Goal: Information Seeking & Learning: Learn about a topic

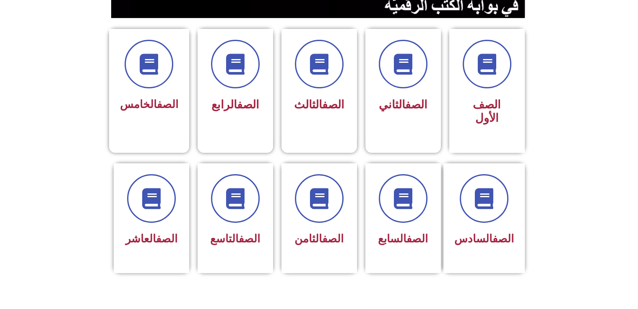
scroll to position [210, 0]
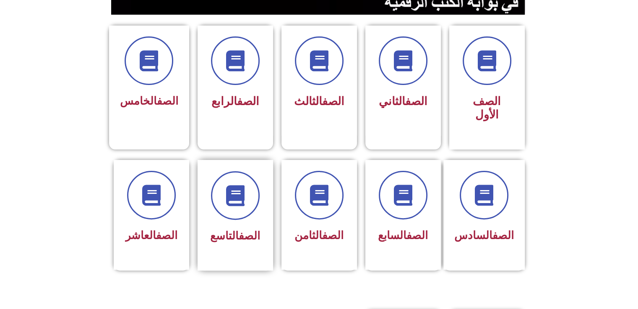
click at [253, 230] on link "الصف" at bounding box center [249, 236] width 21 height 13
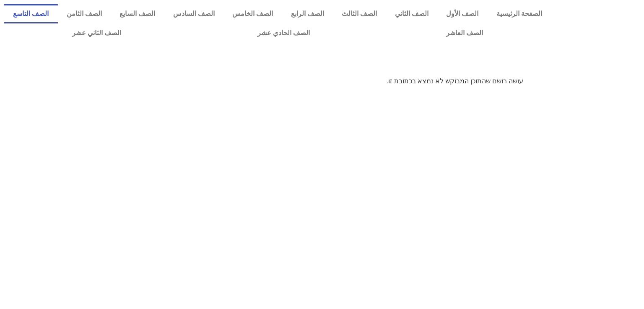
click at [58, 14] on link "الصف التاسع" at bounding box center [31, 13] width 54 height 19
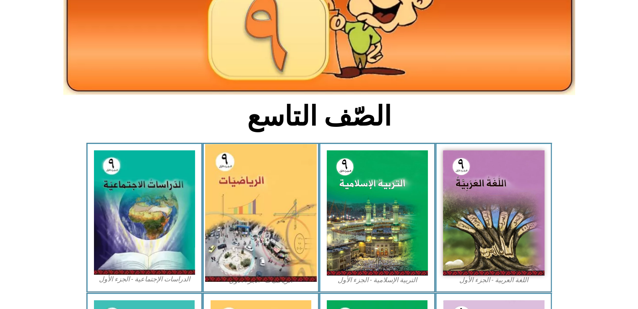
scroll to position [126, 0]
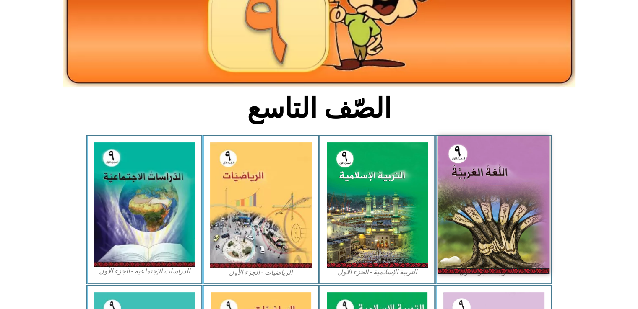
click at [485, 225] on img at bounding box center [494, 205] width 112 height 138
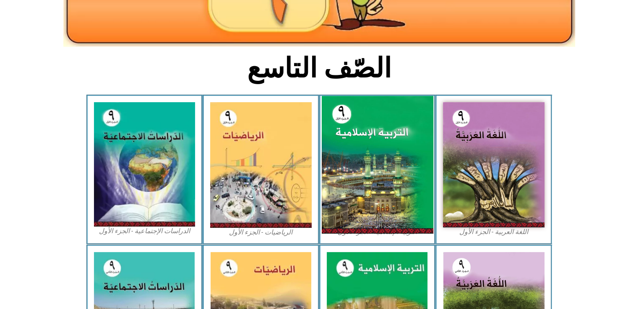
scroll to position [168, 0]
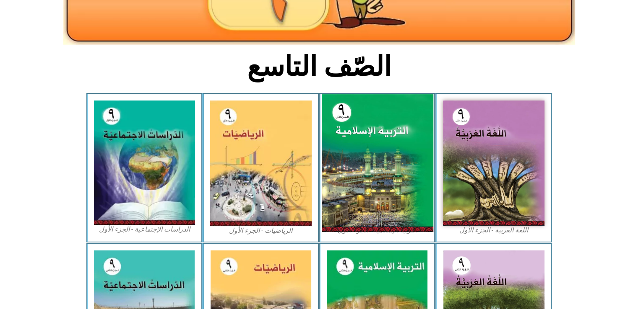
click at [363, 217] on img at bounding box center [377, 163] width 112 height 138
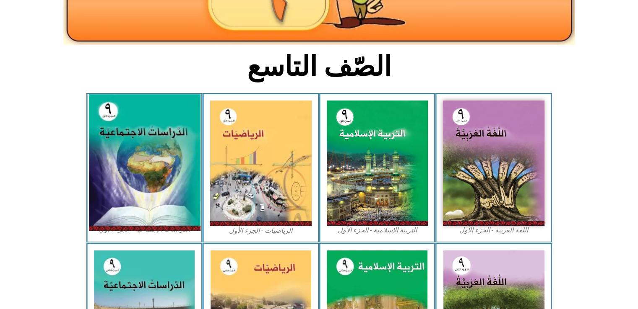
click at [163, 148] on img at bounding box center [144, 163] width 112 height 137
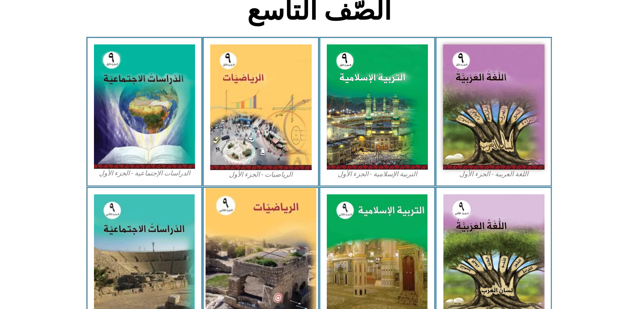
scroll to position [210, 0]
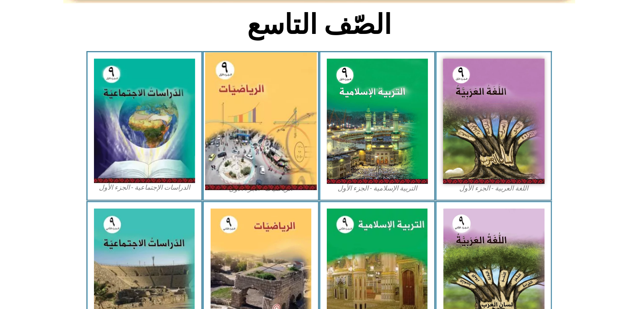
click at [268, 159] on img at bounding box center [261, 121] width 112 height 138
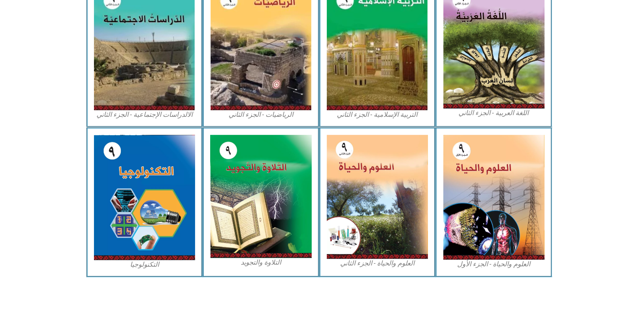
scroll to position [437, 0]
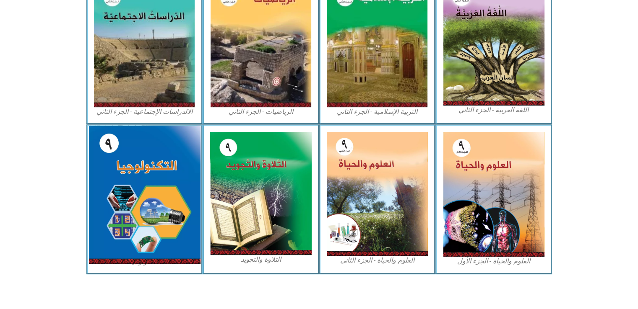
click at [125, 197] on img at bounding box center [144, 195] width 112 height 138
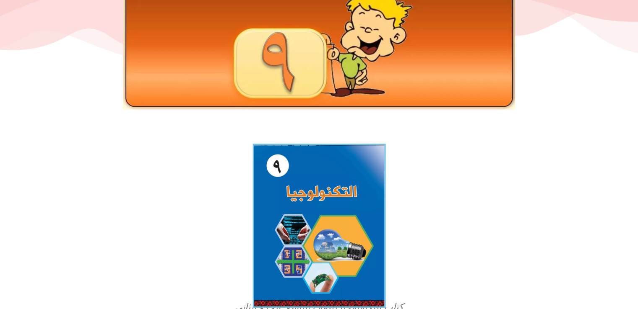
scroll to position [96, 0]
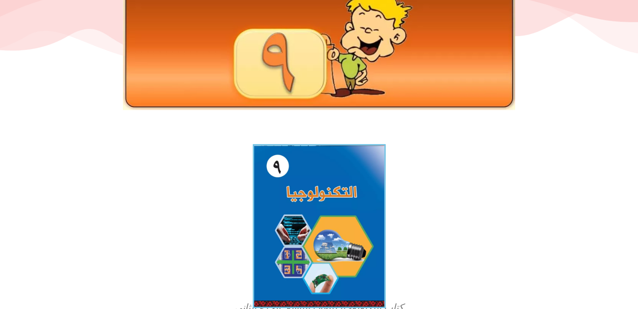
click at [322, 203] on img at bounding box center [318, 226] width 133 height 164
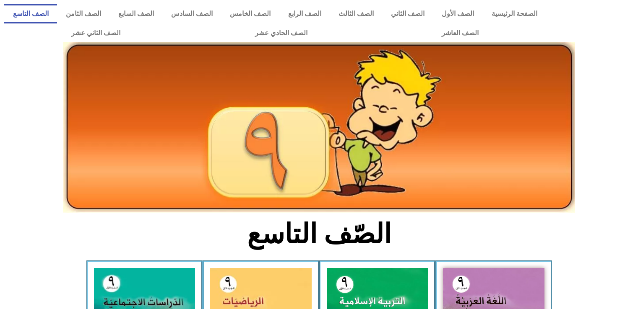
scroll to position [437, 0]
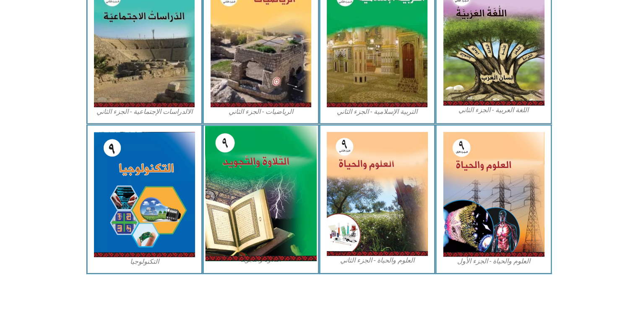
click at [272, 180] on img at bounding box center [261, 193] width 112 height 135
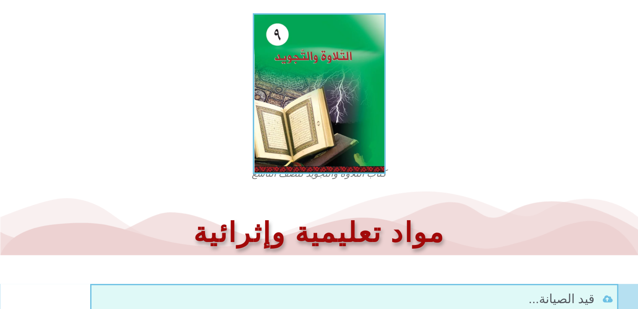
scroll to position [135, 0]
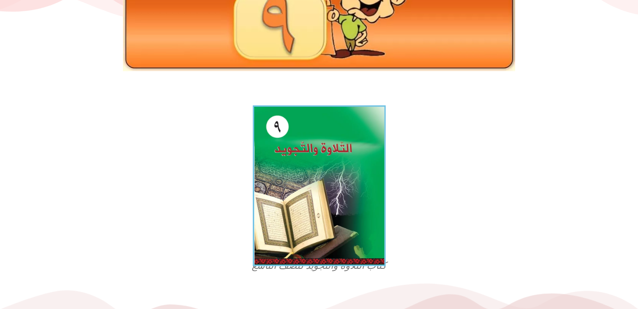
click at [315, 143] on img at bounding box center [318, 186] width 133 height 161
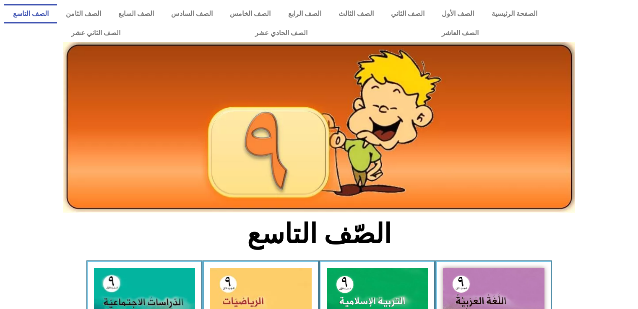
scroll to position [437, 0]
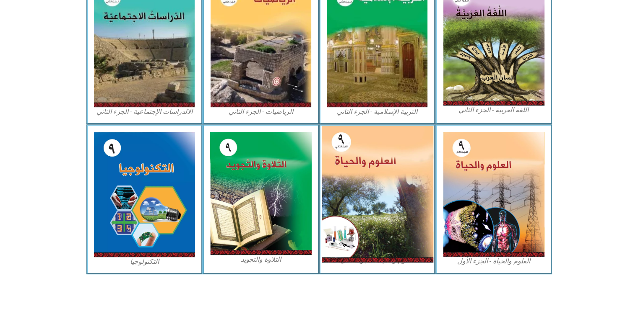
click at [366, 184] on img at bounding box center [377, 194] width 112 height 137
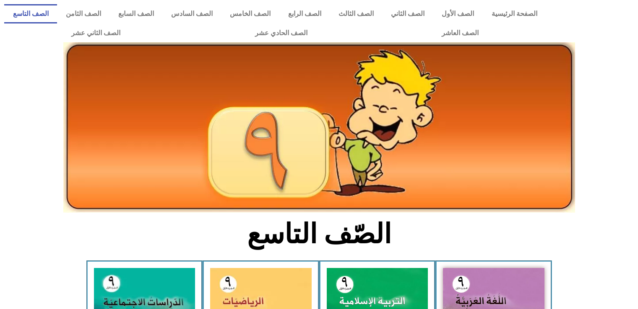
scroll to position [437, 0]
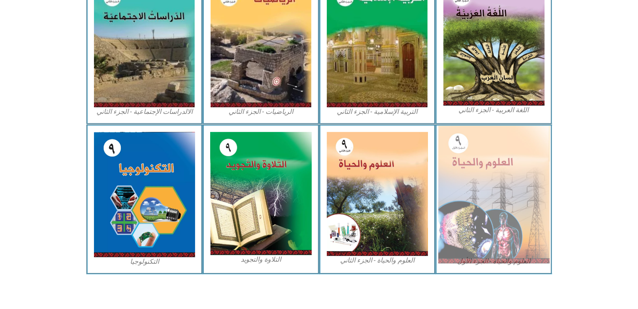
click at [460, 171] on img at bounding box center [494, 195] width 112 height 138
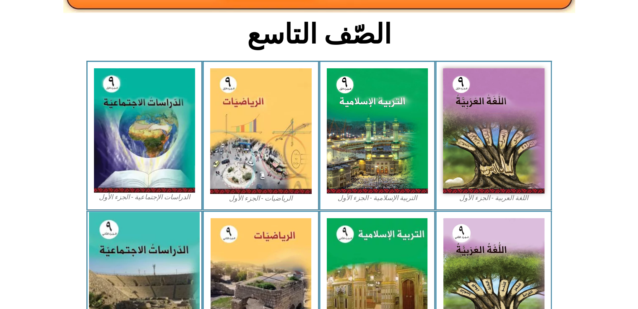
scroll to position [200, 0]
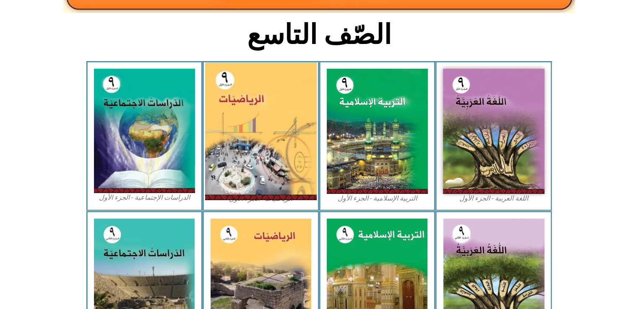
click at [227, 98] on img at bounding box center [261, 131] width 112 height 138
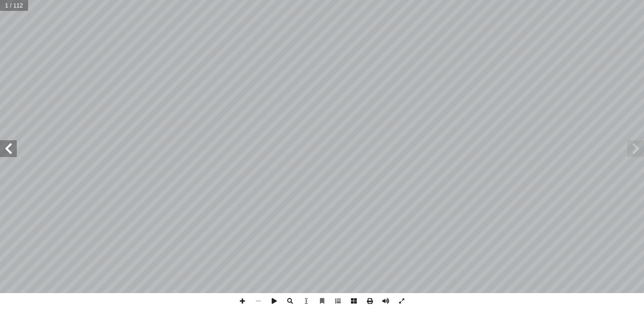
click at [14, 156] on span at bounding box center [8, 148] width 17 height 17
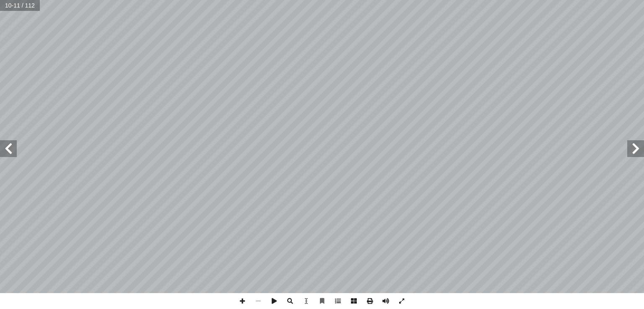
click at [14, 156] on span at bounding box center [8, 148] width 17 height 17
click at [638, 152] on span at bounding box center [635, 148] width 17 height 17
click at [240, 299] on span at bounding box center [242, 301] width 16 height 16
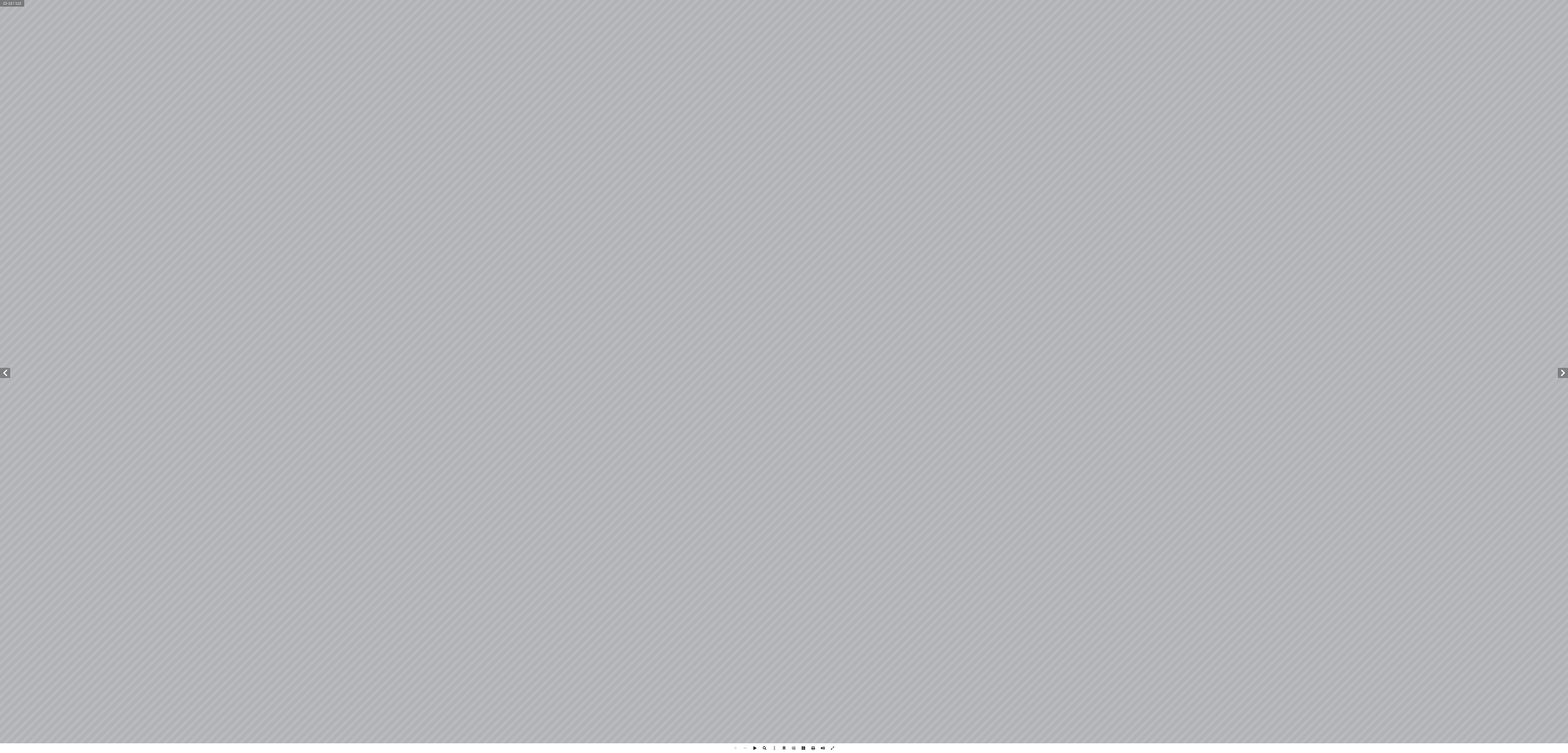
click at [392, 188] on span at bounding box center [765, 748] width 10 height 10
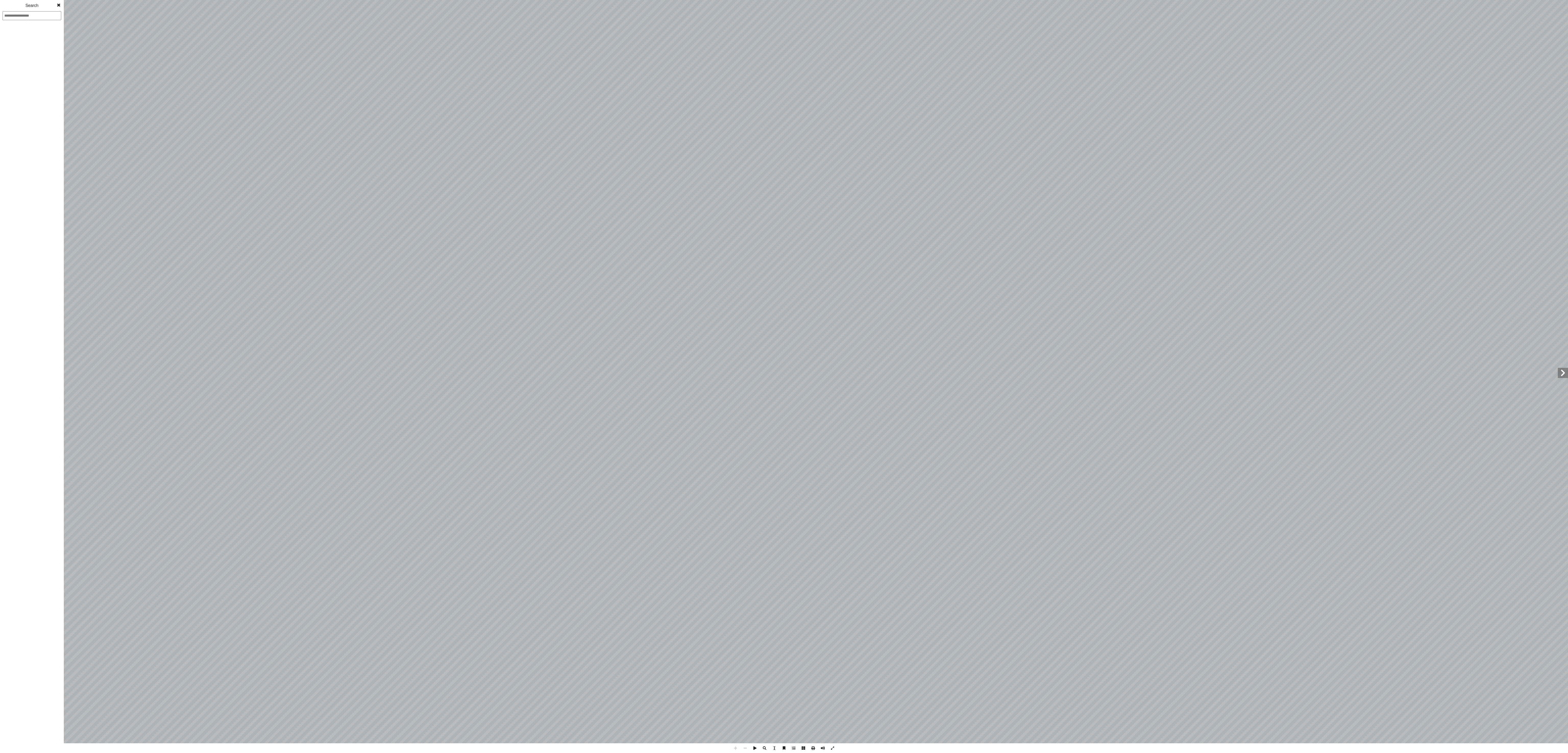
click at [392, 188] on span at bounding box center [765, 748] width 10 height 10
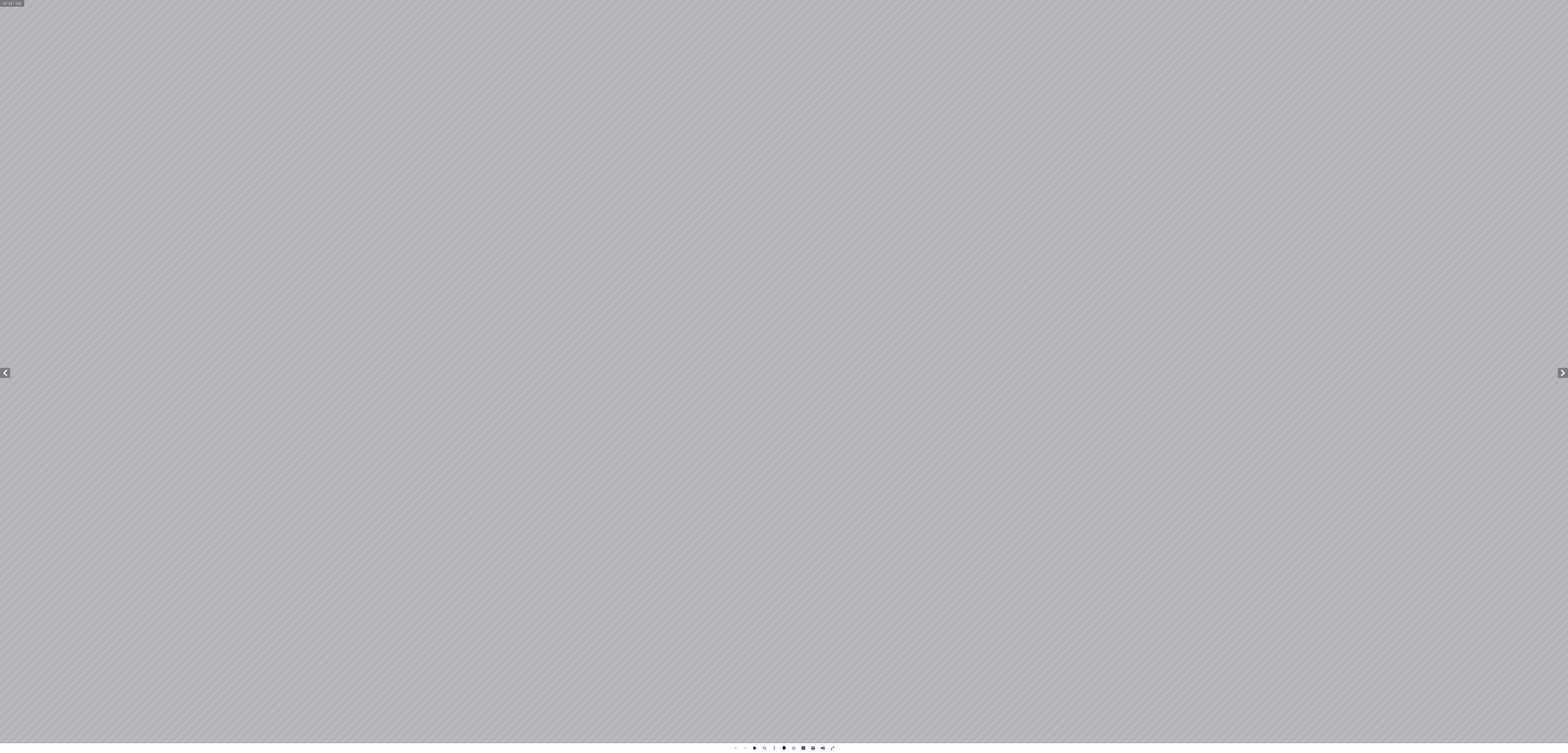
click at [392, 188] on span at bounding box center [784, 748] width 10 height 10
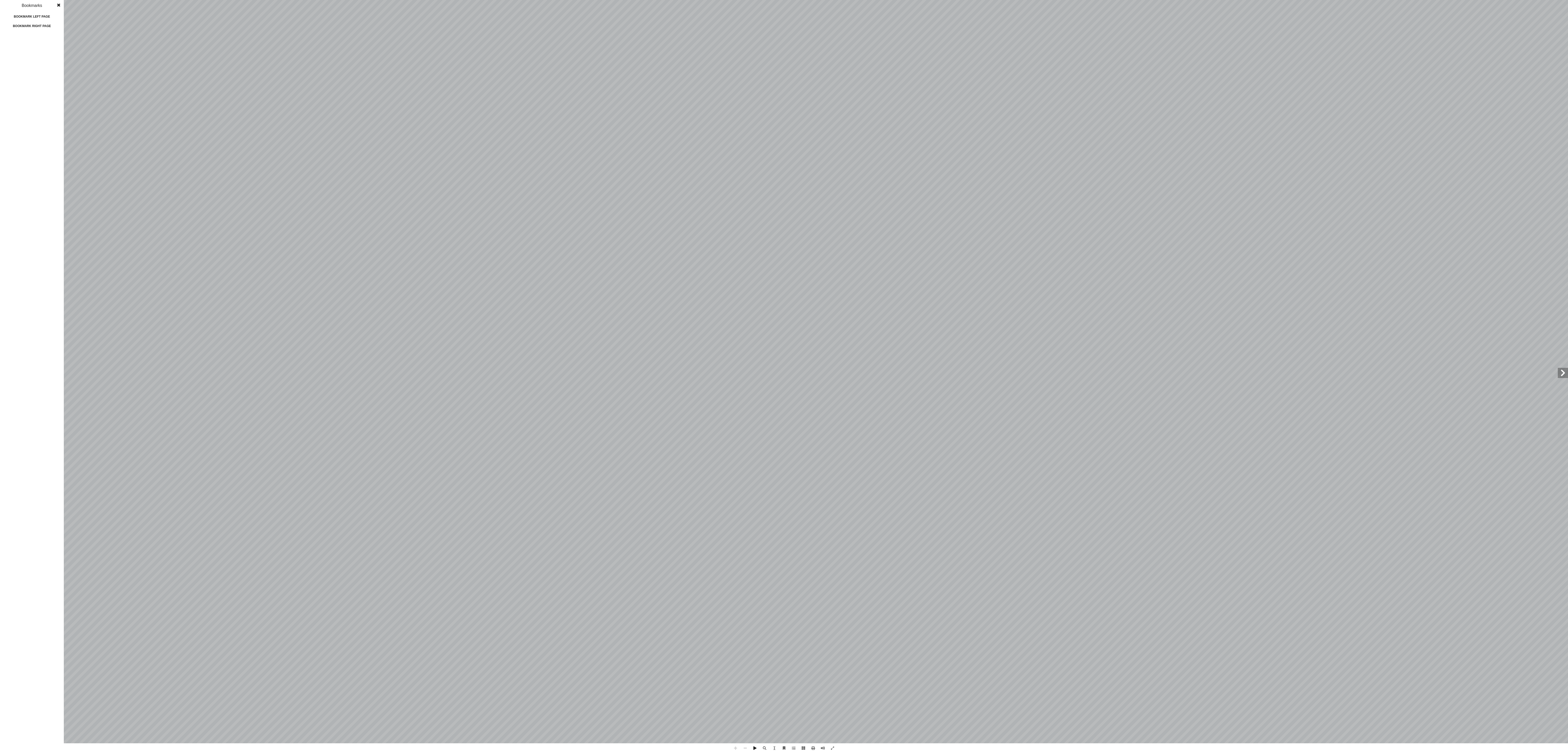
click at [392, 188] on span at bounding box center [1563, 373] width 10 height 10
